Goal: Task Accomplishment & Management: Check status

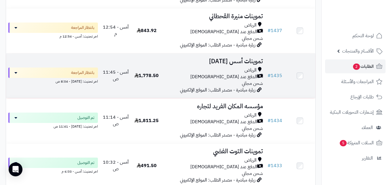
scroll to position [278, 0]
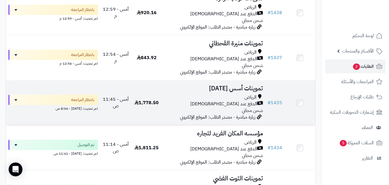
click at [133, 107] on td "1,778.50" at bounding box center [146, 102] width 31 height 45
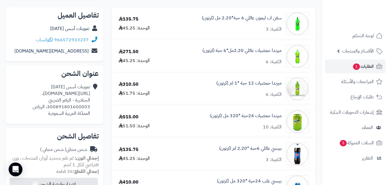
scroll to position [71, 0]
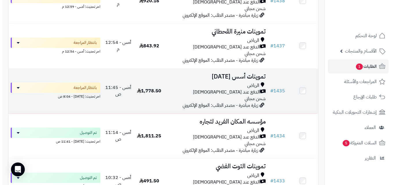
scroll to position [380, 0]
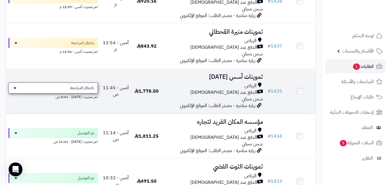
click at [73, 91] on span "بانتظار المراجعة" at bounding box center [82, 88] width 24 height 6
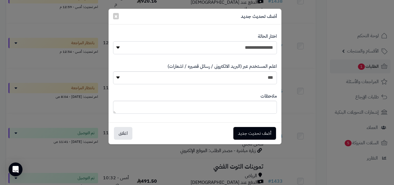
click at [186, 52] on select "**********" at bounding box center [195, 47] width 164 height 13
select select "**"
click at [113, 41] on select "**********" at bounding box center [195, 47] width 164 height 13
click at [238, 133] on button "أضف تحديث جديد" at bounding box center [254, 133] width 43 height 13
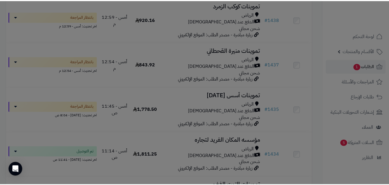
scroll to position [399, 0]
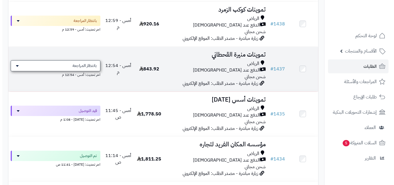
scroll to position [367, 0]
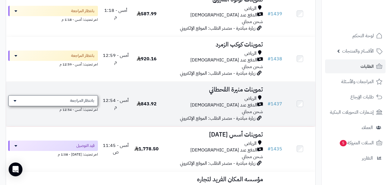
click at [80, 100] on div "بانتظار المراجعة" at bounding box center [53, 100] width 90 height 11
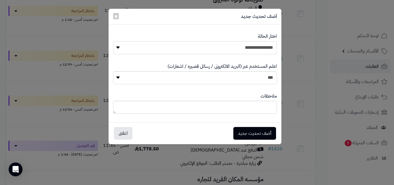
click at [190, 49] on select "**********" at bounding box center [195, 47] width 164 height 13
select select "**"
click at [113, 41] on select "**********" at bounding box center [195, 47] width 164 height 13
click at [239, 135] on button "أضف تحديث جديد" at bounding box center [254, 133] width 43 height 13
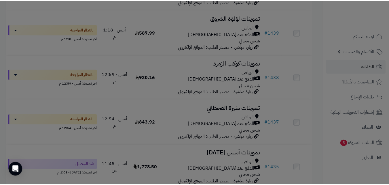
scroll to position [386, 0]
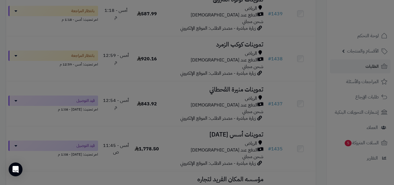
scroll to position [367, 0]
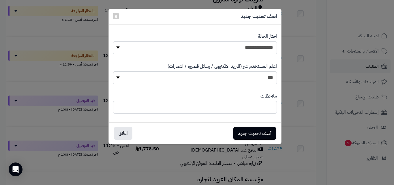
click at [203, 50] on select "**********" at bounding box center [195, 47] width 164 height 13
select select "**"
click at [113, 41] on select "**********" at bounding box center [195, 47] width 164 height 13
click at [255, 134] on button "أضف تحديث جديد" at bounding box center [254, 133] width 43 height 13
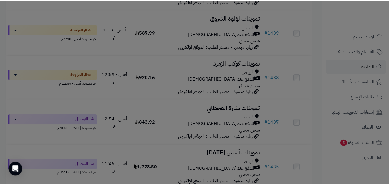
scroll to position [386, 0]
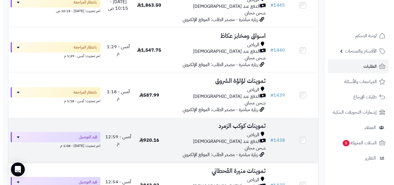
scroll to position [275, 0]
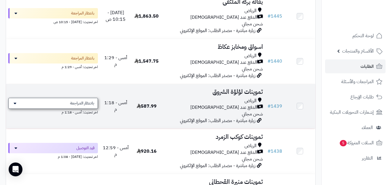
click at [78, 106] on span "بانتظار المراجعة" at bounding box center [82, 103] width 24 height 6
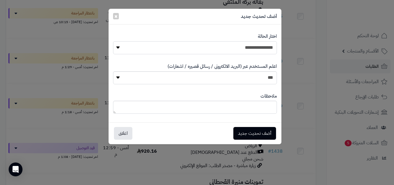
drag, startPoint x: 209, startPoint y: 48, endPoint x: 211, endPoint y: 53, distance: 5.6
click at [209, 48] on select "**********" at bounding box center [195, 47] width 164 height 13
select select "**"
click at [113, 41] on select "**********" at bounding box center [195, 47] width 164 height 13
click at [244, 131] on button "أضف تحديث جديد" at bounding box center [254, 133] width 43 height 13
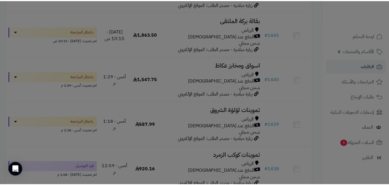
scroll to position [294, 0]
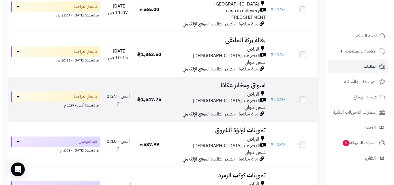
scroll to position [229, 0]
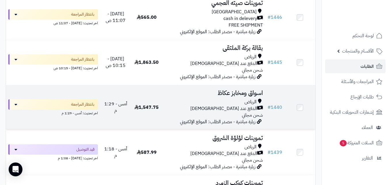
click at [78, 107] on span "بانتظار المراجعة" at bounding box center [82, 104] width 23 height 6
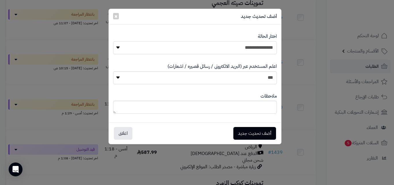
drag, startPoint x: 205, startPoint y: 44, endPoint x: 205, endPoint y: 50, distance: 6.1
click at [205, 44] on select "**********" at bounding box center [195, 47] width 164 height 13
select select "**"
click at [113, 41] on select "**********" at bounding box center [195, 47] width 164 height 13
click at [235, 131] on button "أضف تحديث جديد" at bounding box center [254, 133] width 43 height 13
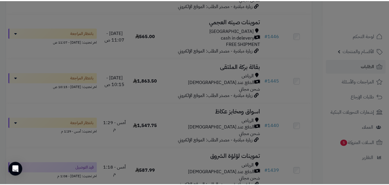
scroll to position [248, 0]
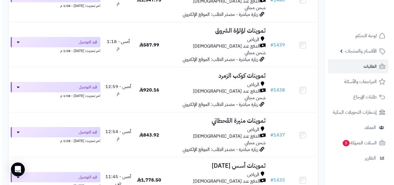
scroll to position [344, 0]
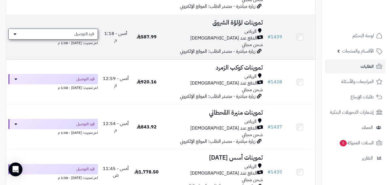
click at [78, 39] on div "قيد التوصيل" at bounding box center [53, 34] width 90 height 11
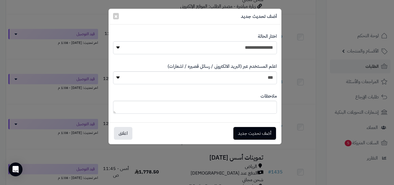
click at [227, 52] on select "**********" at bounding box center [195, 47] width 164 height 13
select select "**"
click at [113, 41] on select "**********" at bounding box center [195, 47] width 164 height 13
click at [254, 129] on button "أضف تحديث جديد" at bounding box center [254, 133] width 43 height 13
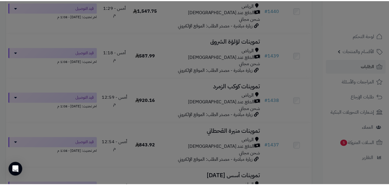
scroll to position [363, 0]
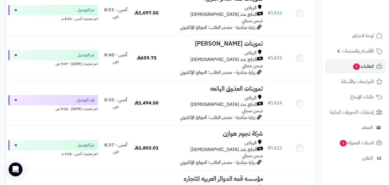
scroll to position [952, 0]
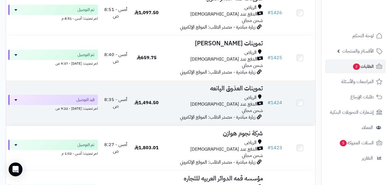
click at [166, 96] on td "تموينات العذوق اليانعه [PERSON_NAME] عند الاستلام شحن مجاني زيارة مباشرة - مصدر…" at bounding box center [213, 102] width 103 height 45
click at [180, 101] on div "الرياض" at bounding box center [214, 97] width 99 height 7
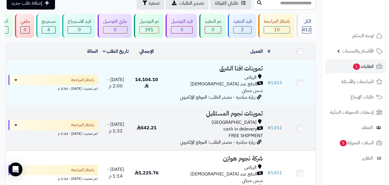
scroll to position [29, 0]
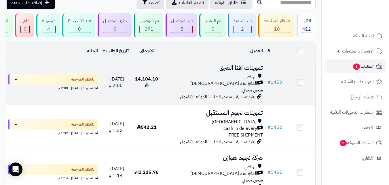
click at [182, 77] on td "تموينات افنا الشرق الرياض الدفع عند الاستلام شحن مجاني زيارة مباشرة - مصدر الطل…" at bounding box center [213, 82] width 103 height 45
click at [149, 76] on td "14,104.10" at bounding box center [146, 82] width 31 height 45
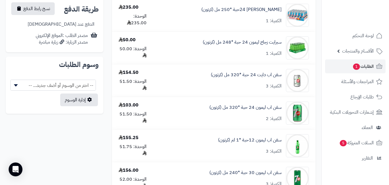
scroll to position [265, 0]
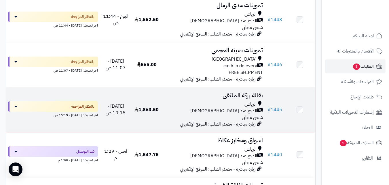
scroll to position [317, 0]
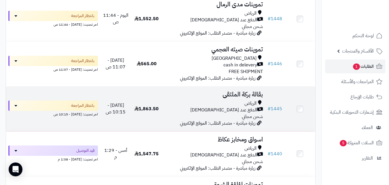
click at [163, 96] on td "بقالة بركة الملتقى الرياض الدفع عند الاستلام شحن مجاني زيارة مباشرة - مصدر الطل…" at bounding box center [213, 108] width 103 height 45
click at [160, 103] on td "1,863.50" at bounding box center [146, 108] width 31 height 45
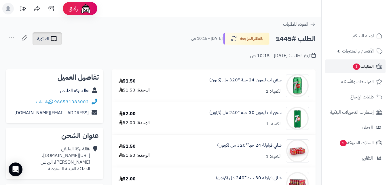
click at [45, 37] on span "الفاتورة" at bounding box center [43, 38] width 12 height 7
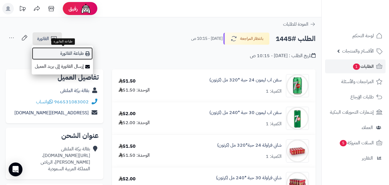
click at [47, 48] on link "طباعة الفاتورة" at bounding box center [62, 53] width 61 height 13
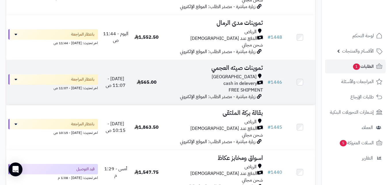
scroll to position [294, 0]
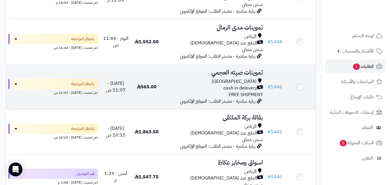
click at [215, 88] on div "cash in delevery" at bounding box center [214, 88] width 99 height 7
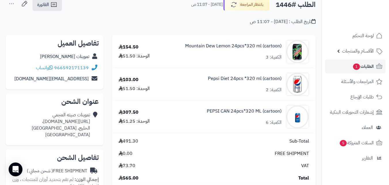
scroll to position [35, 0]
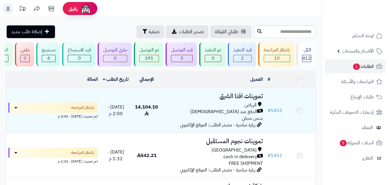
scroll to position [294, 0]
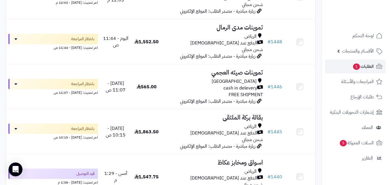
click at [179, 98] on div "Riyadh cash in delevery FREE SHIPMENT" at bounding box center [214, 88] width 99 height 20
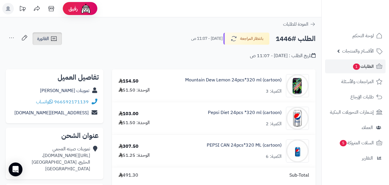
click at [52, 41] on icon at bounding box center [53, 38] width 7 height 7
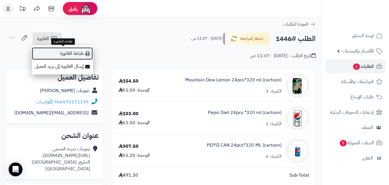
click at [57, 50] on link "طباعة الفاتورة" at bounding box center [62, 53] width 61 height 13
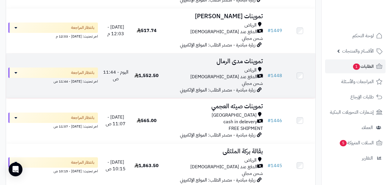
scroll to position [260, 0]
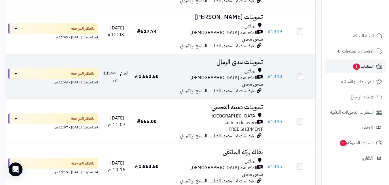
click at [178, 74] on div "الرياض" at bounding box center [214, 71] width 99 height 7
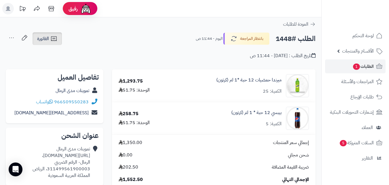
click at [48, 41] on span "الفاتورة" at bounding box center [43, 38] width 12 height 7
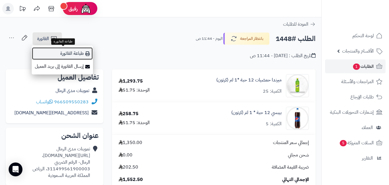
click at [50, 50] on link "طباعة الفاتورة" at bounding box center [62, 53] width 61 height 13
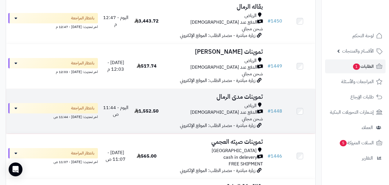
scroll to position [214, 0]
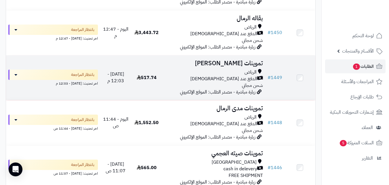
click at [156, 89] on td "517.74" at bounding box center [146, 77] width 31 height 45
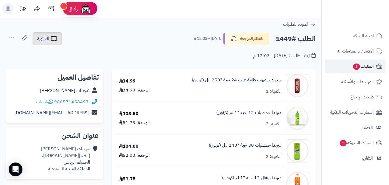
click at [37, 40] on link "الفاتورة" at bounding box center [47, 38] width 29 height 13
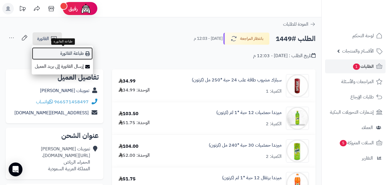
click at [54, 56] on link "طباعة الفاتورة" at bounding box center [62, 53] width 61 height 13
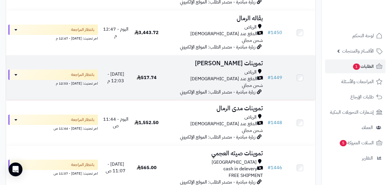
scroll to position [202, 0]
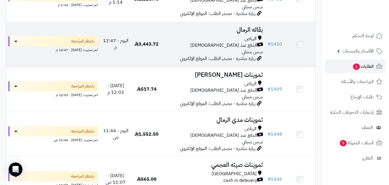
click at [191, 42] on div "الرياض" at bounding box center [214, 38] width 99 height 7
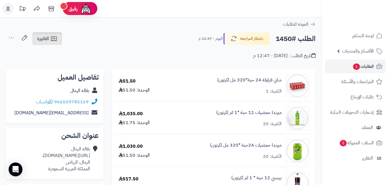
click at [54, 37] on icon at bounding box center [53, 38] width 5 height 5
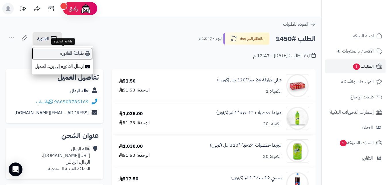
click at [57, 49] on link "طباعة الفاتورة" at bounding box center [62, 53] width 61 height 13
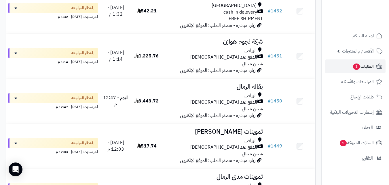
scroll to position [144, 0]
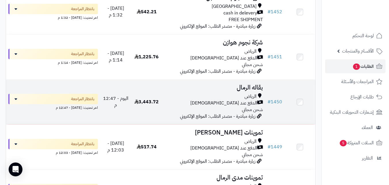
drag, startPoint x: 126, startPoint y: 116, endPoint x: 142, endPoint y: 184, distance: 69.6
click at [126, 123] on td "اليوم - 12:47 م" at bounding box center [115, 102] width 31 height 45
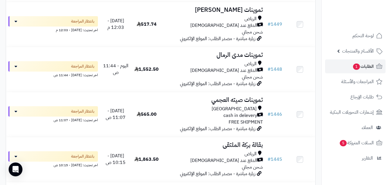
scroll to position [260, 0]
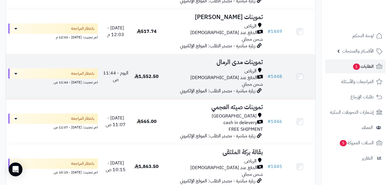
click at [179, 81] on div "الدفع عند [DEMOGRAPHIC_DATA]" at bounding box center [214, 77] width 99 height 7
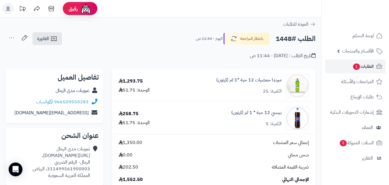
scroll to position [16, 0]
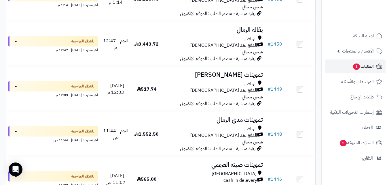
scroll to position [190, 0]
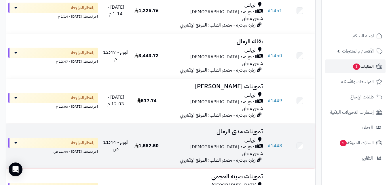
click at [194, 139] on td "تموينات مدى الرمال الرياض الدفع عند الاستلام شحن مجاني زيارة مباشرة - مصدر الطل…" at bounding box center [213, 145] width 103 height 45
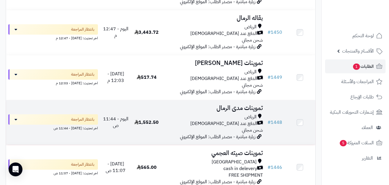
scroll to position [214, 0]
drag, startPoint x: 204, startPoint y: 120, endPoint x: 186, endPoint y: 113, distance: 19.9
click at [204, 120] on div "الرياض" at bounding box center [214, 117] width 99 height 7
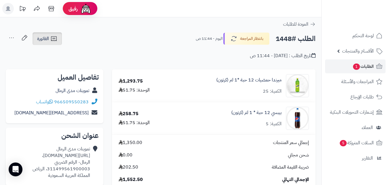
click at [45, 43] on link "الفاتورة" at bounding box center [47, 38] width 29 height 13
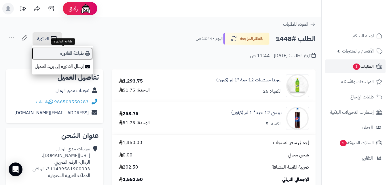
click at [53, 49] on link "طباعة الفاتورة" at bounding box center [62, 53] width 61 height 13
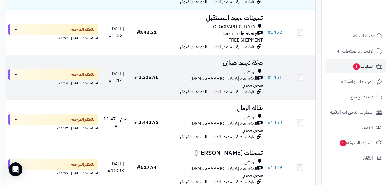
scroll to position [121, 0]
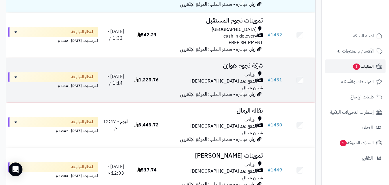
click at [149, 80] on span "1,225.76" at bounding box center [147, 79] width 24 height 7
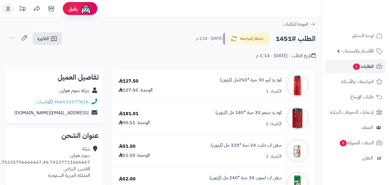
click at [45, 40] on span "الفاتورة" at bounding box center [43, 38] width 12 height 7
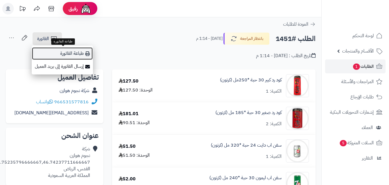
click at [63, 50] on link "طباعة الفاتورة" at bounding box center [62, 53] width 61 height 13
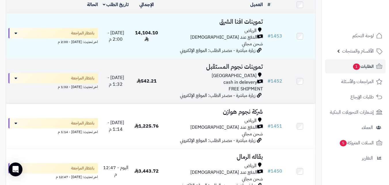
scroll to position [64, 0]
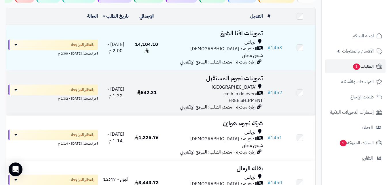
click at [173, 95] on div "cash in delevery" at bounding box center [214, 93] width 99 height 7
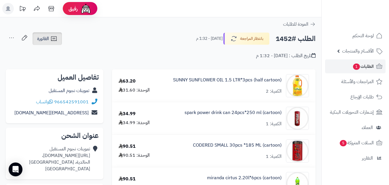
click at [45, 41] on span "الفاتورة" at bounding box center [43, 38] width 12 height 7
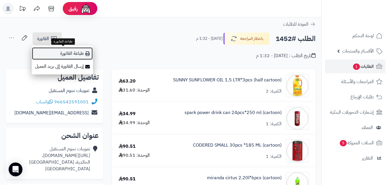
click at [58, 56] on link "طباعة الفاتورة" at bounding box center [62, 53] width 61 height 13
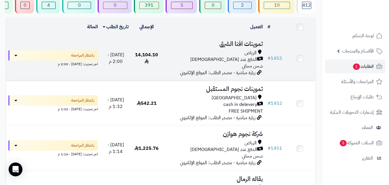
scroll to position [52, 0]
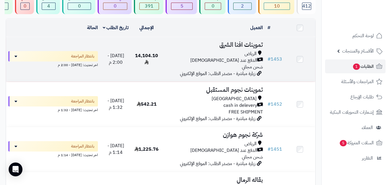
click at [148, 63] on icon at bounding box center [147, 62] width 4 height 5
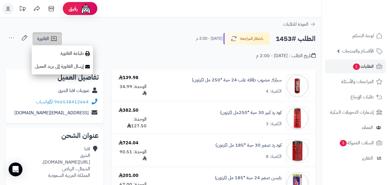
click at [45, 39] on span "الفاتورة" at bounding box center [43, 38] width 12 height 7
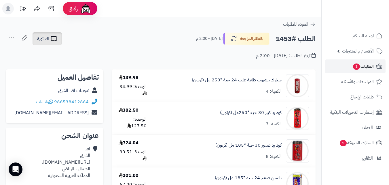
click at [44, 40] on span "الفاتورة" at bounding box center [43, 38] width 12 height 7
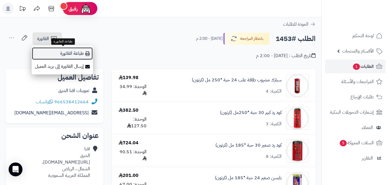
click at [62, 51] on link "طباعة الفاتورة" at bounding box center [62, 53] width 61 height 13
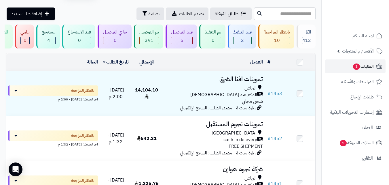
scroll to position [6, 0]
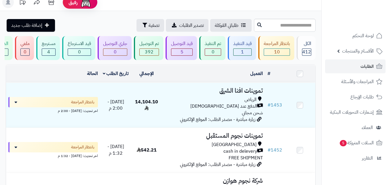
scroll to position [6, 0]
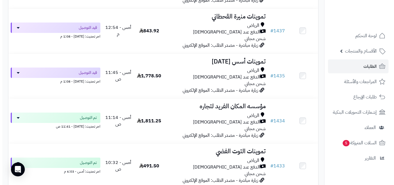
scroll to position [552, 0]
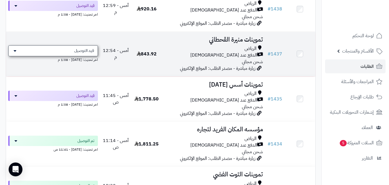
click at [91, 54] on span "قيد التوصيل" at bounding box center [84, 51] width 20 height 6
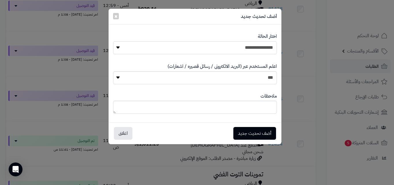
click at [233, 52] on select "**********" at bounding box center [195, 47] width 164 height 13
select select "**"
click at [113, 41] on select "**********" at bounding box center [195, 47] width 164 height 13
click at [255, 132] on button "أضف تحديث جديد" at bounding box center [254, 133] width 43 height 13
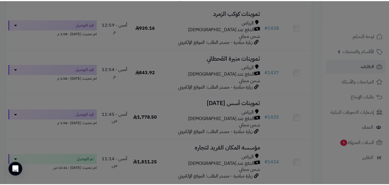
scroll to position [571, 0]
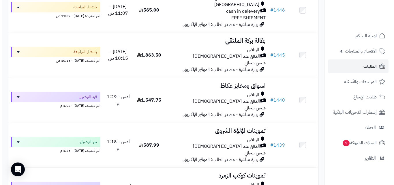
scroll to position [367, 0]
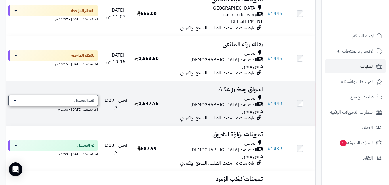
click at [73, 103] on div "قيد التوصيل" at bounding box center [53, 100] width 90 height 11
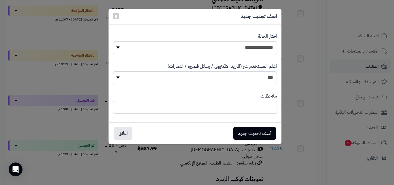
click at [232, 42] on select "**********" at bounding box center [195, 47] width 164 height 13
select select "**"
click at [113, 41] on select "**********" at bounding box center [195, 47] width 164 height 13
click at [253, 129] on button "أضف تحديث جديد" at bounding box center [254, 133] width 43 height 13
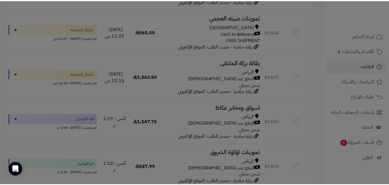
scroll to position [386, 0]
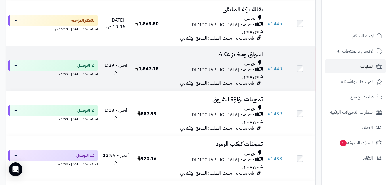
scroll to position [402, 0]
click at [154, 72] on span "1,547.75" at bounding box center [147, 68] width 24 height 7
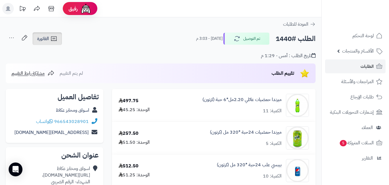
click at [59, 38] on link "الفاتورة" at bounding box center [47, 38] width 29 height 13
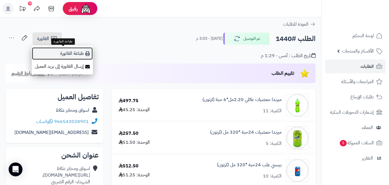
click at [59, 49] on link "طباعة الفاتورة" at bounding box center [62, 53] width 61 height 13
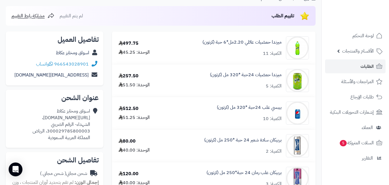
scroll to position [58, 0]
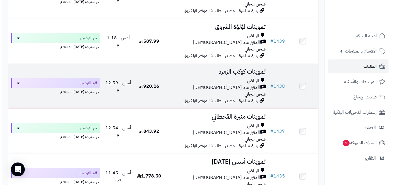
scroll to position [494, 0]
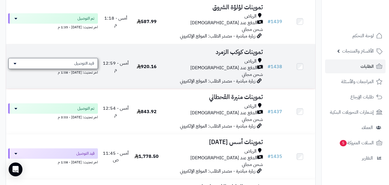
click at [89, 66] on span "قيد التوصيل" at bounding box center [84, 64] width 20 height 6
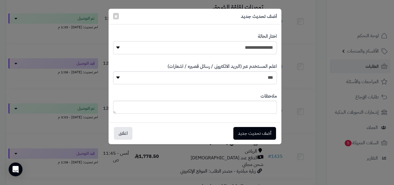
click at [222, 49] on select "**********" at bounding box center [195, 47] width 164 height 13
select select "**"
click at [113, 41] on select "**********" at bounding box center [195, 47] width 164 height 13
click at [258, 134] on button "أضف تحديث جديد" at bounding box center [254, 133] width 43 height 13
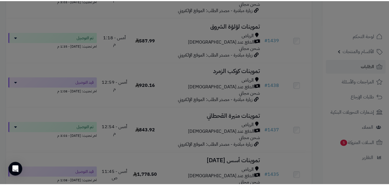
scroll to position [513, 0]
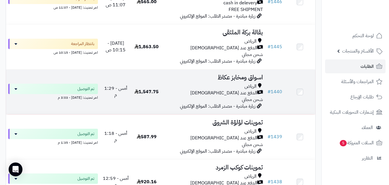
scroll to position [450, 0]
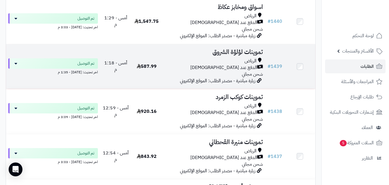
click at [179, 70] on div "الدفع عند [DEMOGRAPHIC_DATA]" at bounding box center [214, 67] width 99 height 7
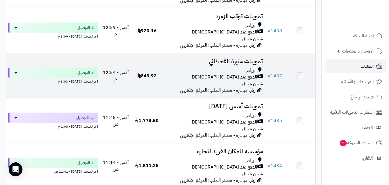
scroll to position [530, 0]
click at [214, 79] on div "الدفع عند [DEMOGRAPHIC_DATA]" at bounding box center [214, 76] width 99 height 7
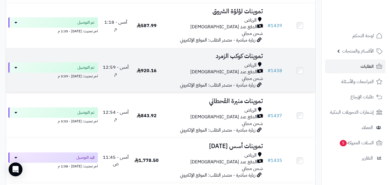
scroll to position [484, 0]
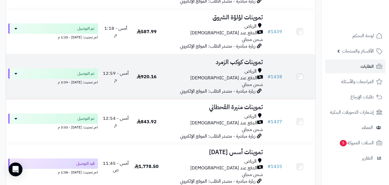
click at [173, 79] on div "الدفع عند [DEMOGRAPHIC_DATA]" at bounding box center [214, 78] width 99 height 7
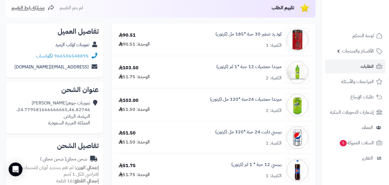
scroll to position [58, 0]
